Goal: Task Accomplishment & Management: Manage account settings

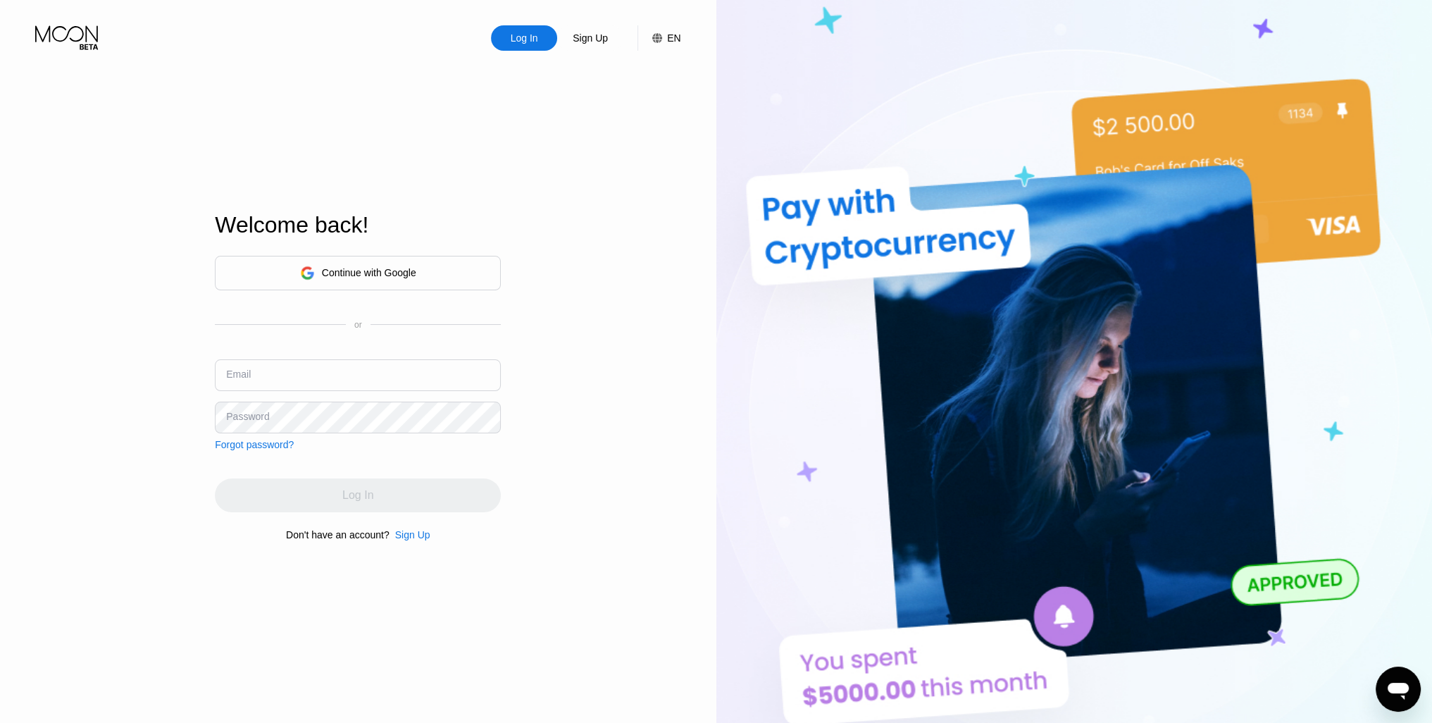
click at [440, 271] on div "Continue with Google" at bounding box center [358, 273] width 286 height 35
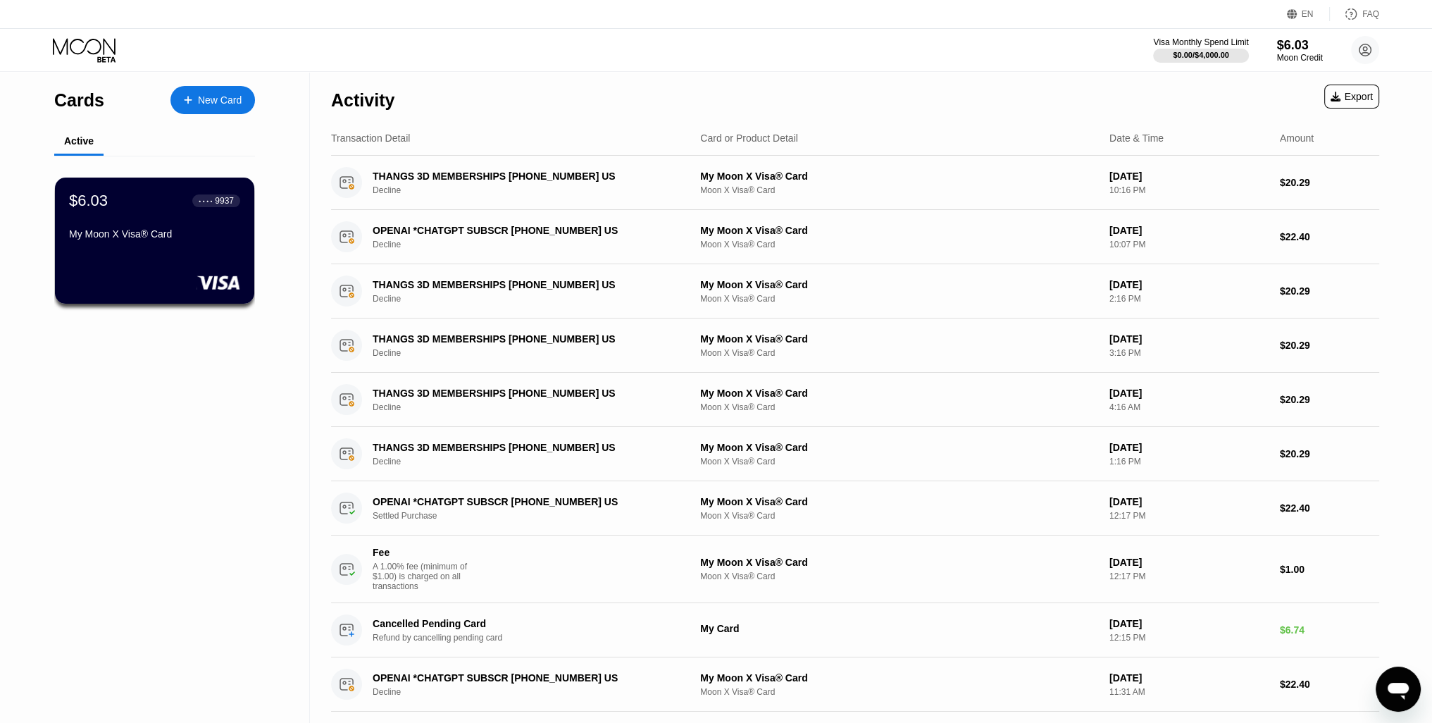
click at [783, 43] on div "Visa Monthly Spend Limit $0.00 / $4,000.00 $6.03 Moon Credit [PERSON_NAME] [DOM…" at bounding box center [716, 50] width 1432 height 42
